Goal: Task Accomplishment & Management: Use online tool/utility

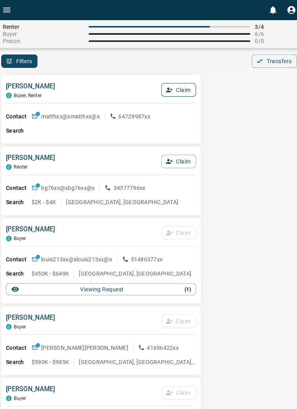
click at [182, 90] on button "Claim" at bounding box center [178, 88] width 34 height 13
click at [181, 87] on button "Confirm Claim" at bounding box center [167, 88] width 56 height 13
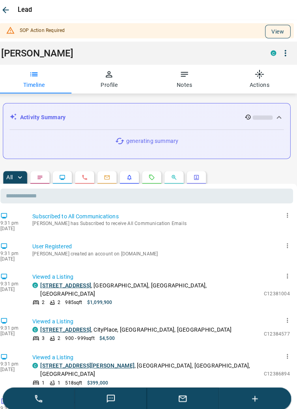
click at [281, 24] on button "View" at bounding box center [278, 30] width 25 height 13
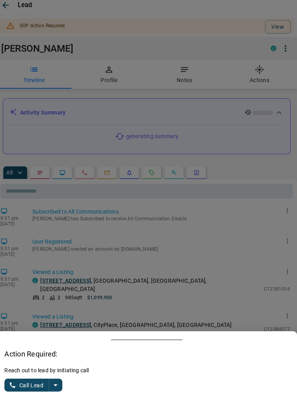
click at [62, 389] on icon "split button" at bounding box center [58, 385] width 9 height 9
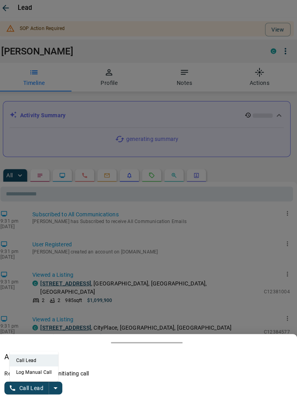
click at [45, 370] on li "Log Manual Call" at bounding box center [37, 370] width 48 height 12
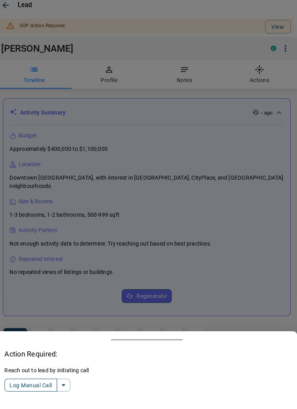
click at [20, 388] on button "Log Manual Call" at bounding box center [34, 385] width 52 height 13
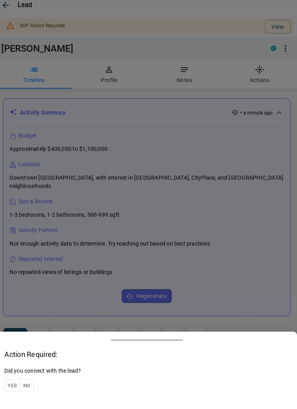
click at [15, 386] on button "Yes" at bounding box center [16, 386] width 16 height 12
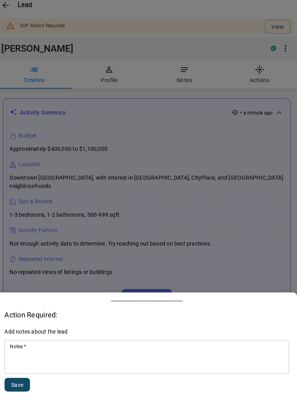
click at [81, 350] on textarea "Notes   *" at bounding box center [148, 357] width 271 height 27
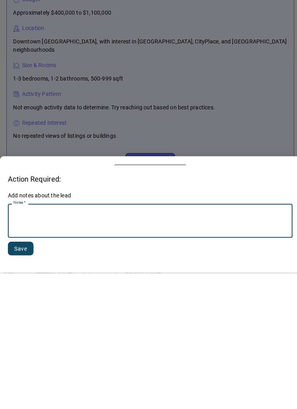
scroll to position [83, 0]
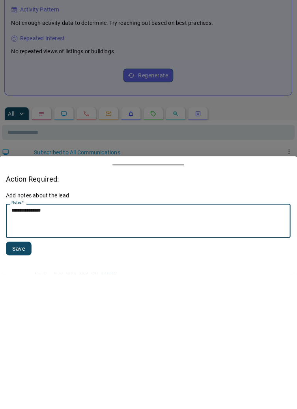
type textarea "**********"
click at [18, 386] on button "Save" at bounding box center [20, 384] width 25 height 13
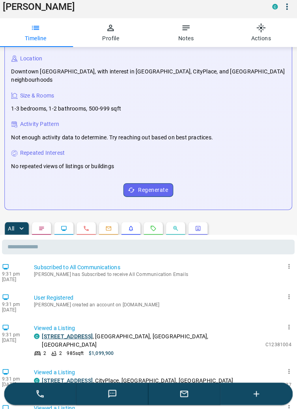
scroll to position [62, 0]
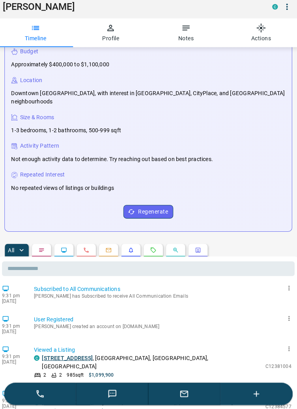
click at [260, 401] on button "button" at bounding box center [255, 394] width 71 height 22
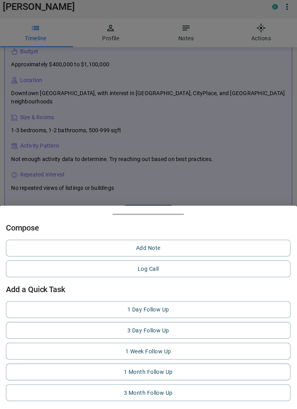
click at [242, 151] on div at bounding box center [148, 204] width 297 height 409
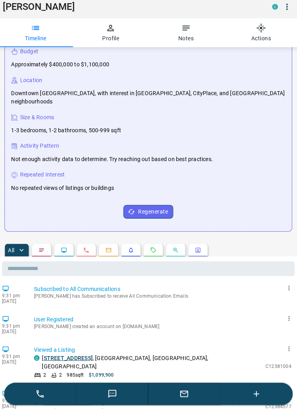
click at [188, 397] on icon "button" at bounding box center [184, 393] width 9 height 9
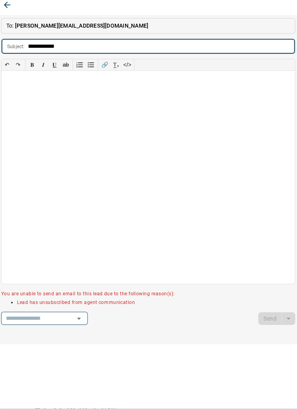
type input "**********"
click at [27, 91] on div at bounding box center [149, 180] width 290 height 210
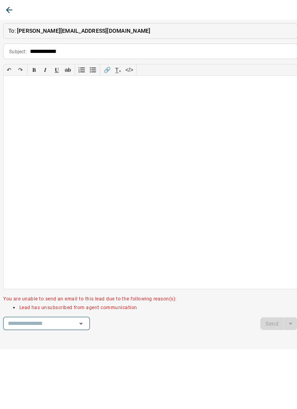
click at [11, 9] on icon "button" at bounding box center [8, 9] width 9 height 9
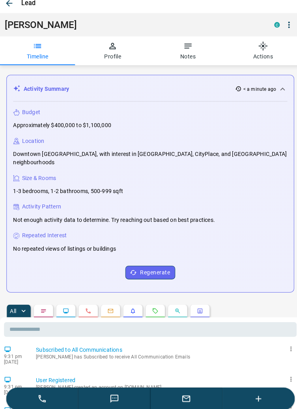
scroll to position [0, 0]
